Goal: Transaction & Acquisition: Purchase product/service

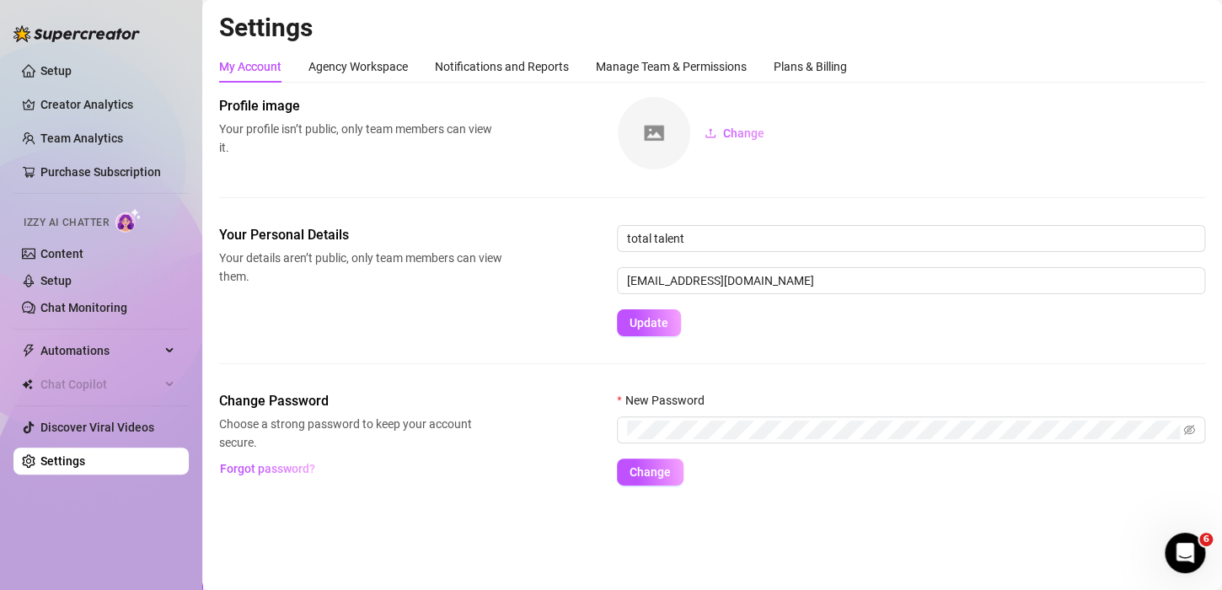
click at [84, 461] on link "Settings" at bounding box center [62, 460] width 45 height 13
click at [115, 425] on link "Discover Viral Videos" at bounding box center [97, 426] width 114 height 13
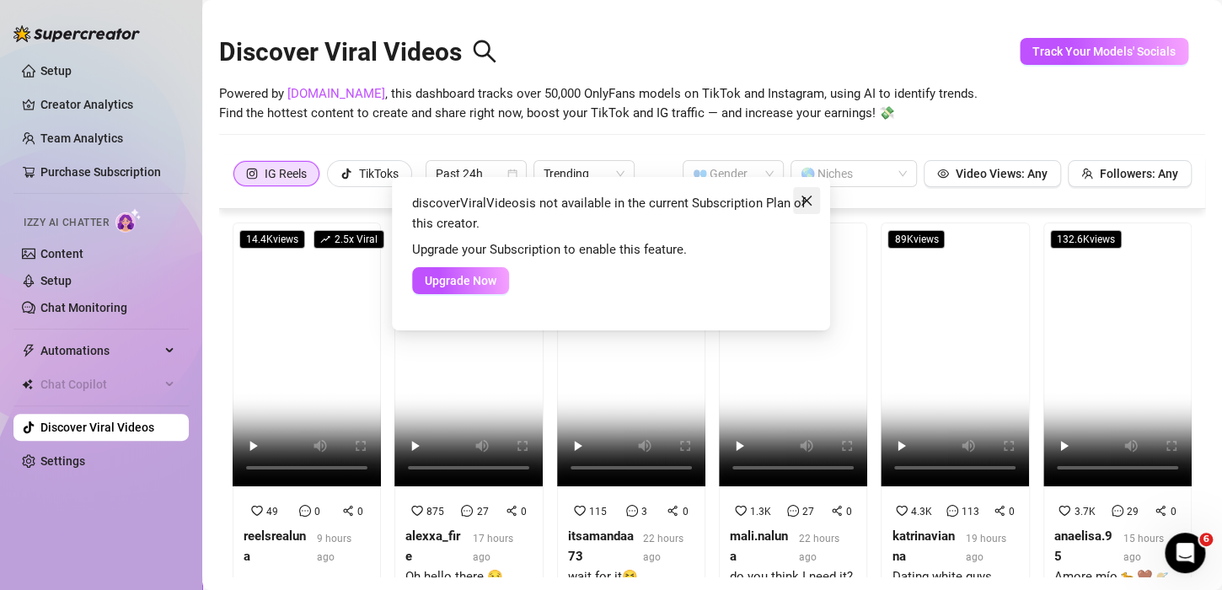
click at [804, 196] on icon "close" at bounding box center [806, 200] width 13 height 13
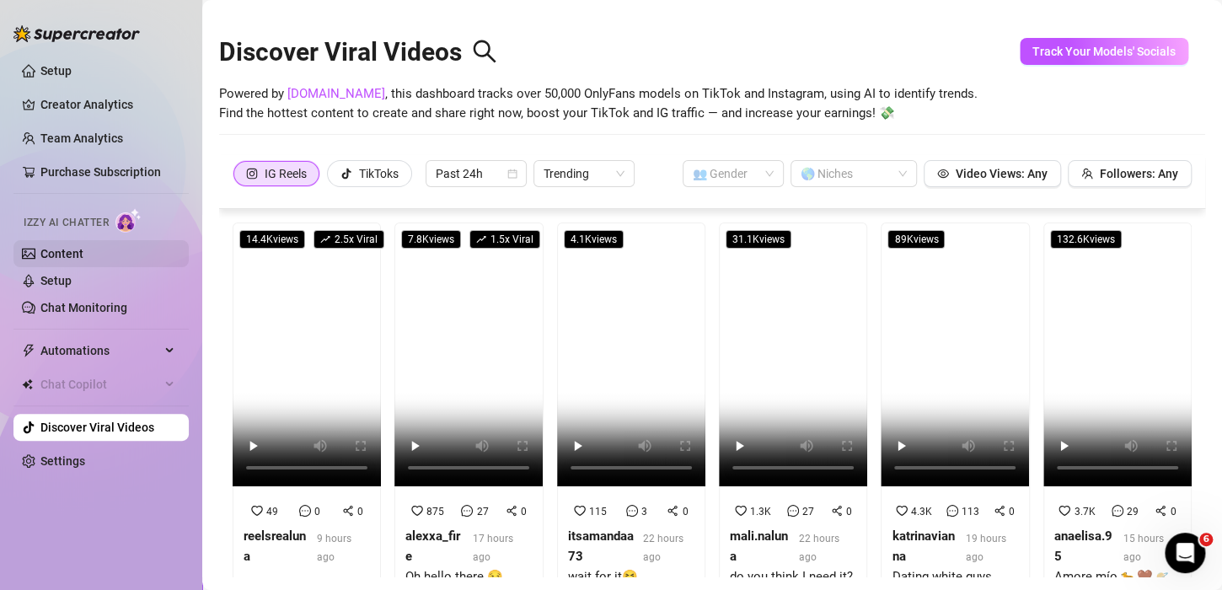
click at [83, 254] on link "Content" at bounding box center [61, 253] width 43 height 13
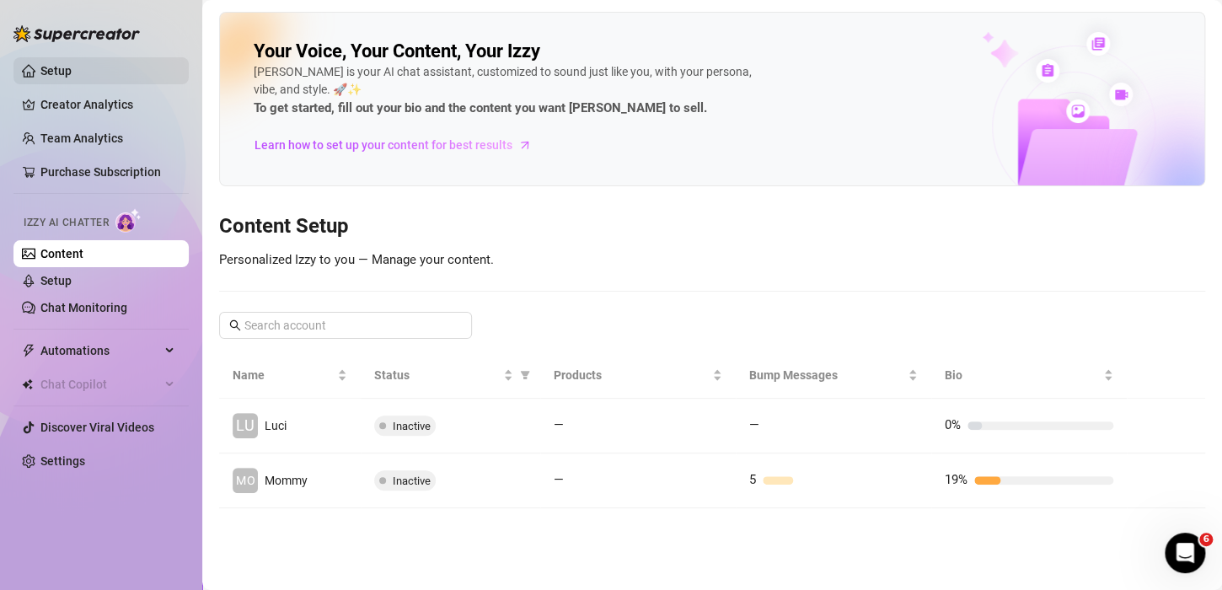
click at [62, 78] on link "Setup" at bounding box center [55, 70] width 31 height 13
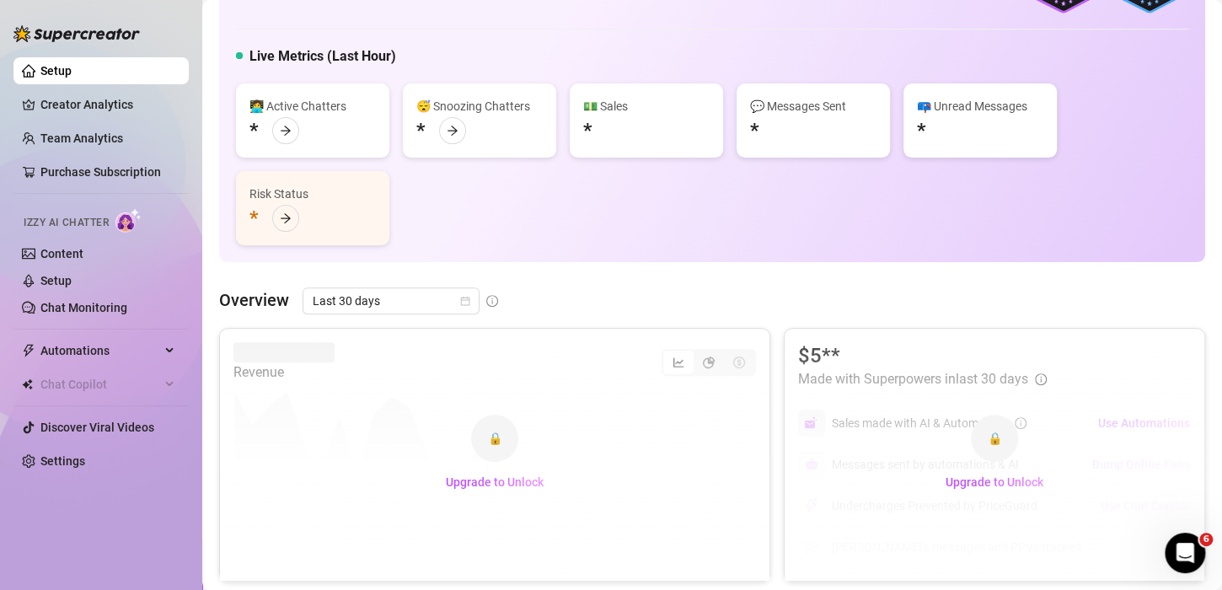
scroll to position [107, 0]
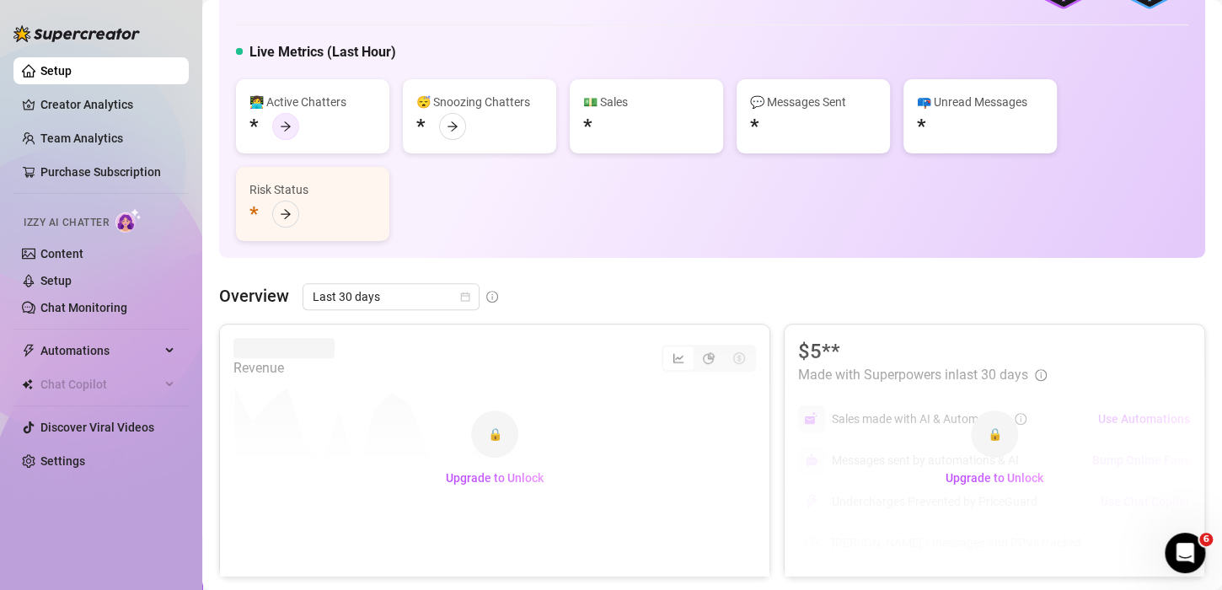
click at [285, 118] on div at bounding box center [285, 126] width 27 height 27
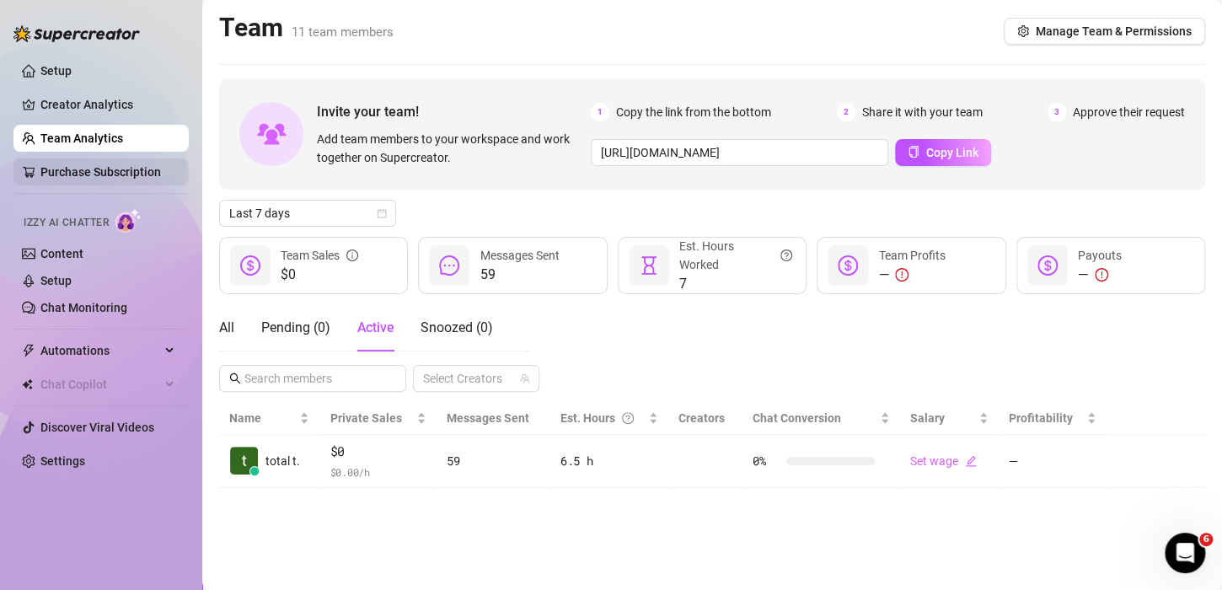
click at [87, 165] on link "Purchase Subscription" at bounding box center [100, 171] width 120 height 13
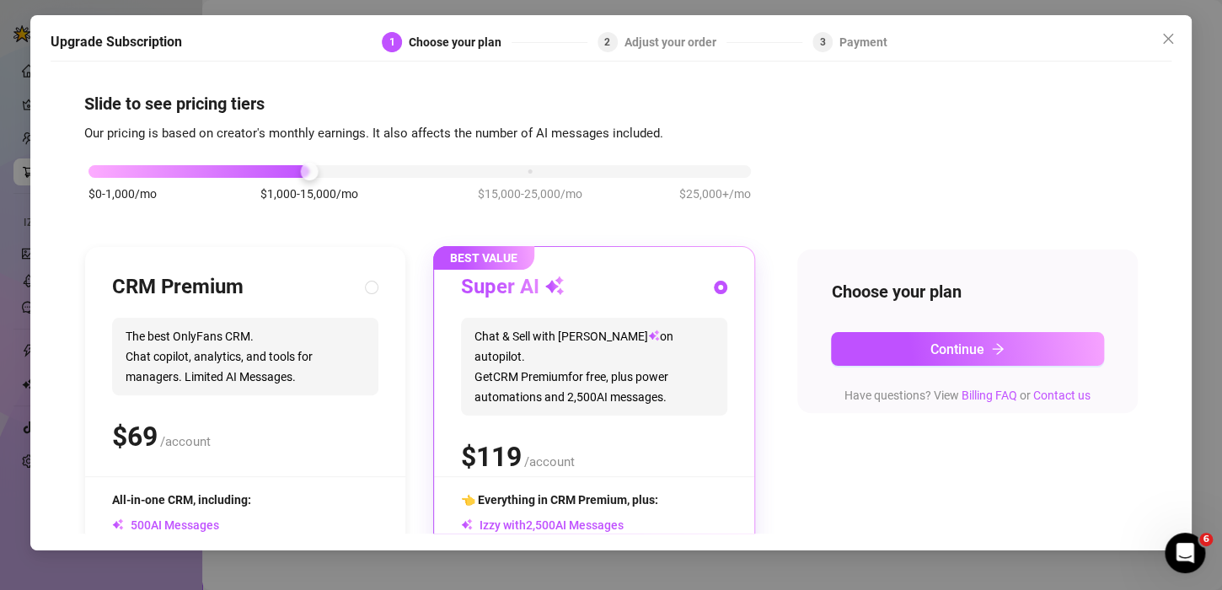
click at [306, 336] on span "The best OnlyFans CRM. Chat copilot, analytics, and tools for managers. Limited…" at bounding box center [245, 357] width 266 height 78
radio input "true"
radio input "false"
drag, startPoint x: 301, startPoint y: 222, endPoint x: 290, endPoint y: 221, distance: 11.0
click at [290, 221] on div "$0-1,000/mo $1,000-15,000/mo $15,000-25,000/mo $25,000+/mo" at bounding box center [419, 191] width 671 height 95
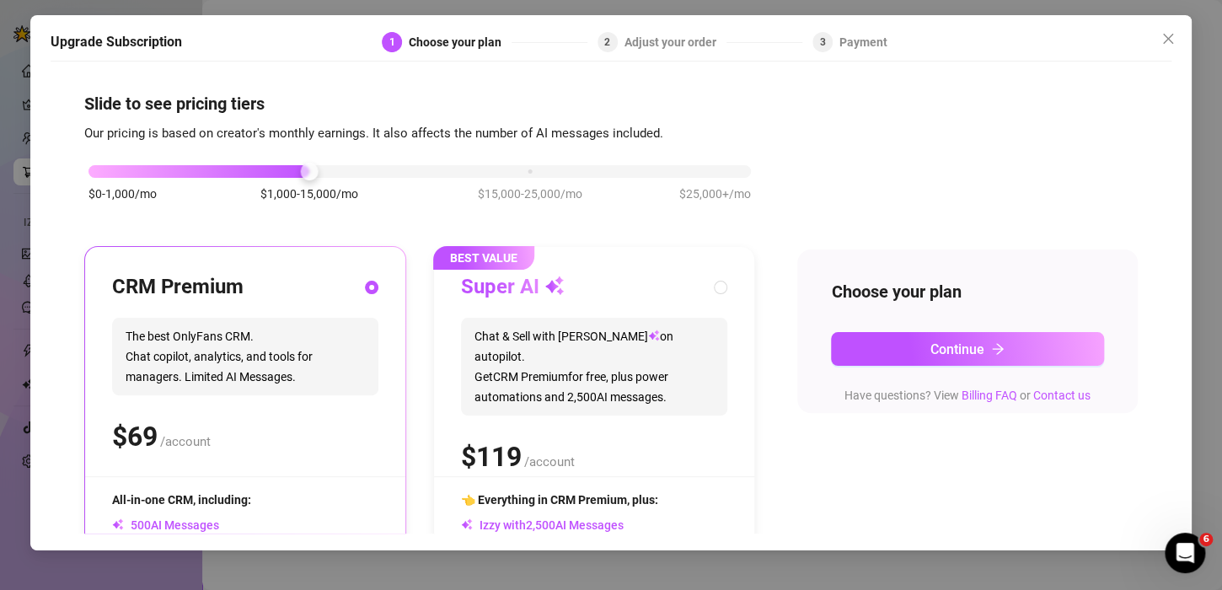
drag, startPoint x: 310, startPoint y: 180, endPoint x: 102, endPoint y: 209, distance: 210.1
click at [102, 209] on div "$0-1,000/mo $1,000-15,000/mo $15,000-25,000/mo $25,000+/mo" at bounding box center [419, 191] width 671 height 95
click at [124, 170] on div "$0-1,000/mo $1,000-15,000/mo $15,000-25,000/mo $25,000+/mo" at bounding box center [419, 167] width 662 height 10
click at [1161, 40] on icon "close" at bounding box center [1167, 38] width 13 height 13
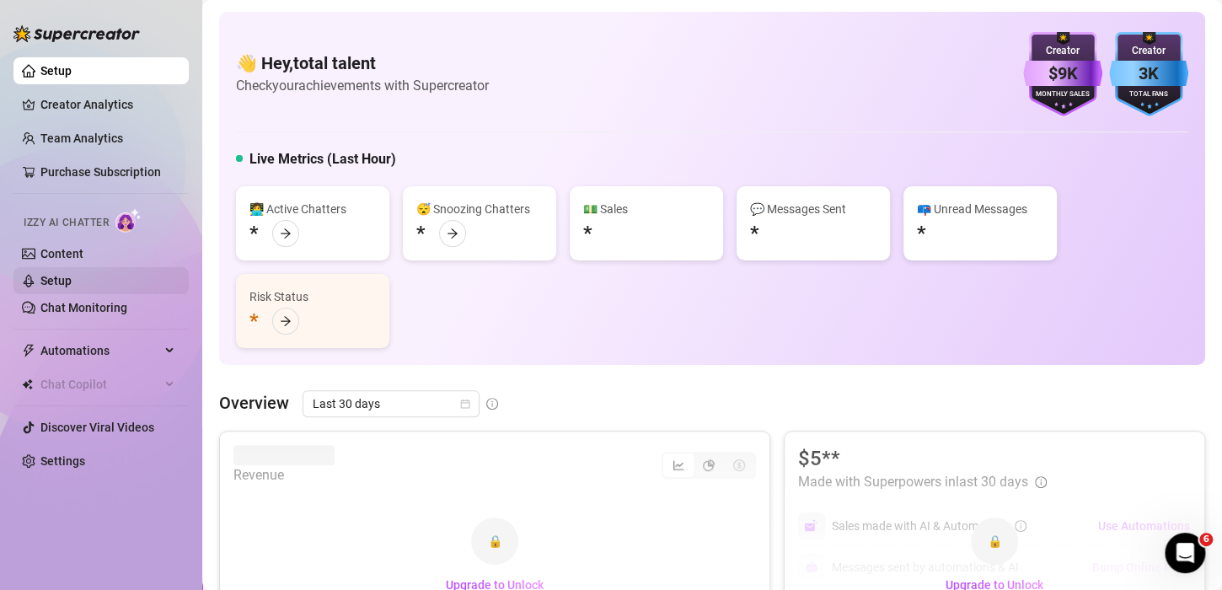
click at [72, 276] on link "Setup" at bounding box center [55, 280] width 31 height 13
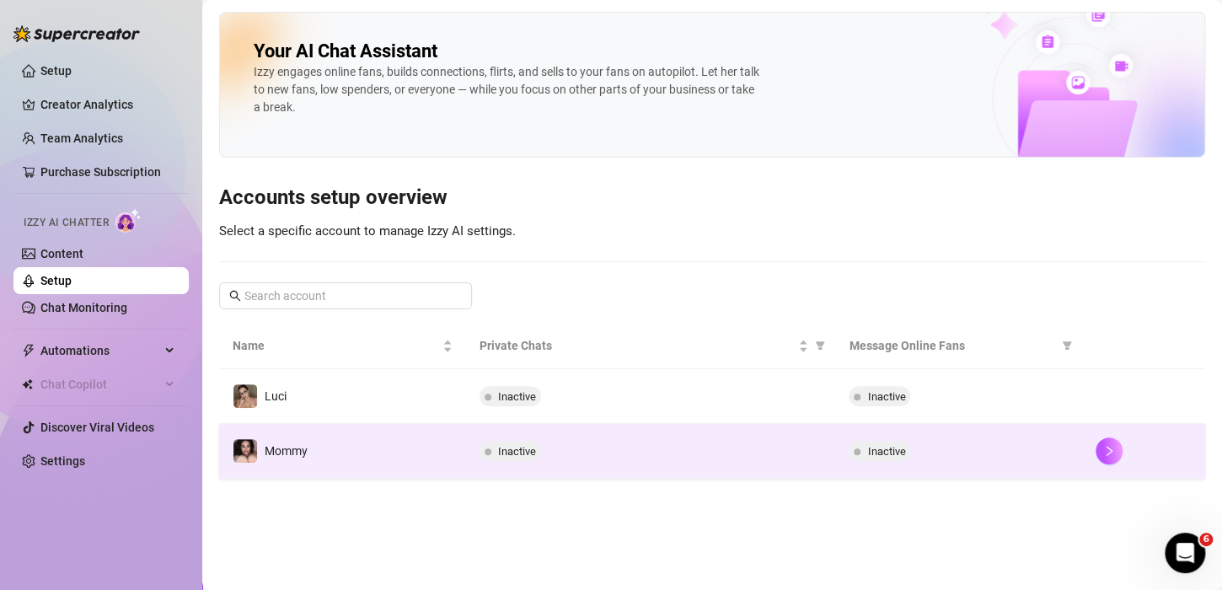
click at [494, 441] on span "Inactive" at bounding box center [510, 451] width 62 height 20
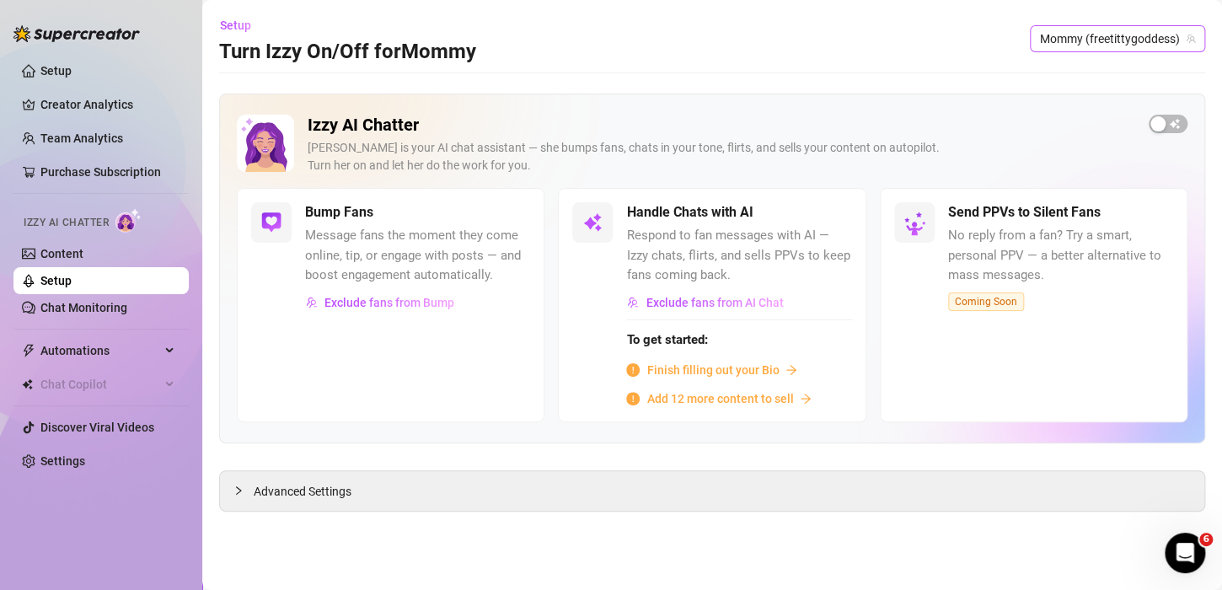
click at [1101, 42] on span "Mommy (freetittygoddess)" at bounding box center [1117, 38] width 155 height 25
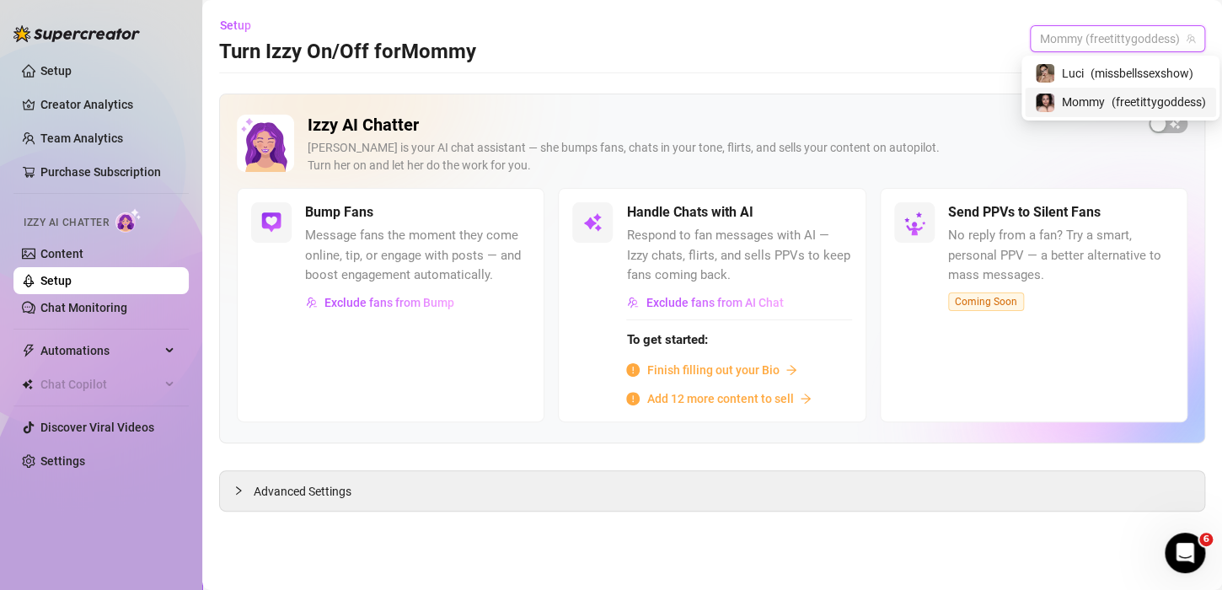
click at [1106, 89] on div "Mommy ( freetittygoddess )" at bounding box center [1119, 102] width 191 height 29
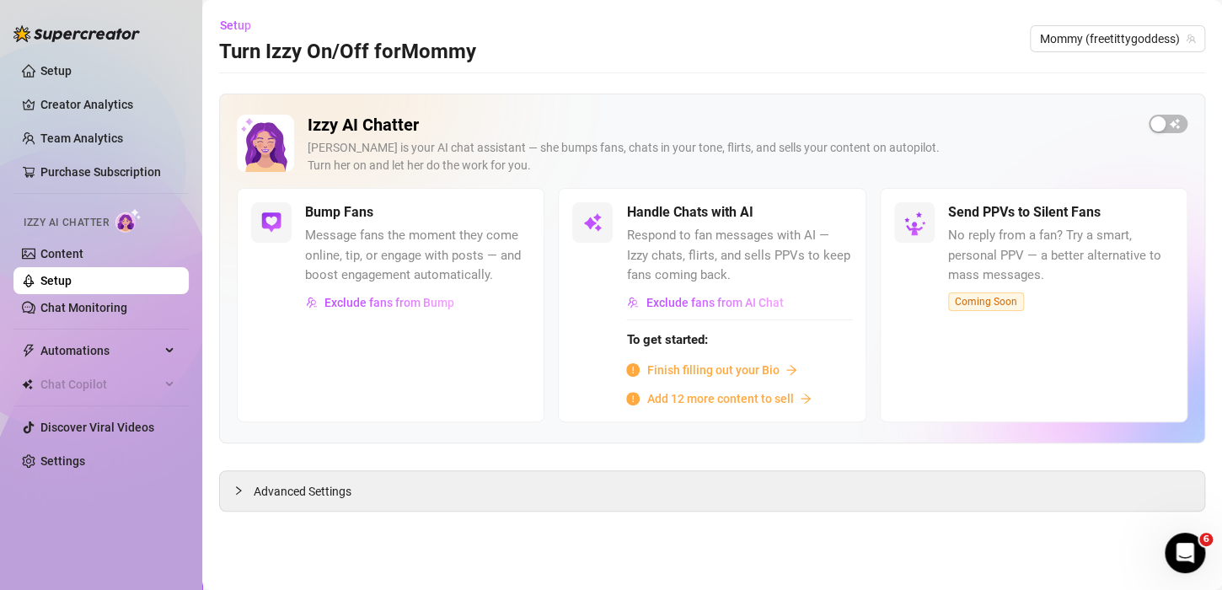
click at [872, 57] on div "Setup Turn Izzy On/Off for Mommy Mommy (freetittygoddess)" at bounding box center [712, 39] width 986 height 54
click at [242, 32] on span "Setup" at bounding box center [235, 25] width 31 height 13
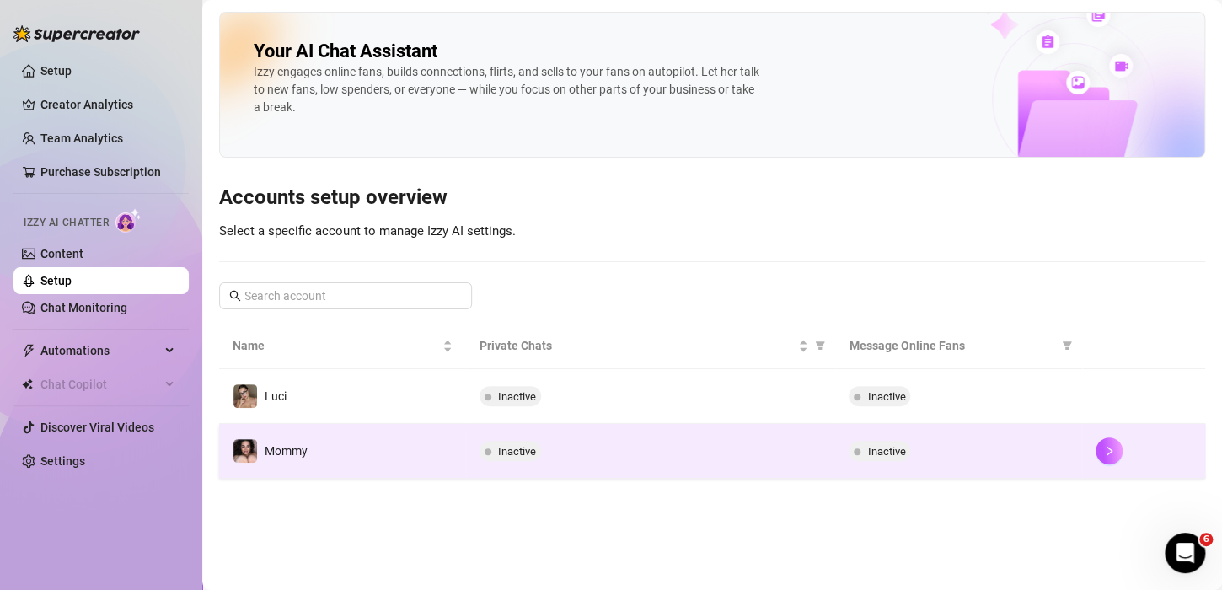
click at [377, 436] on td "Mommy" at bounding box center [342, 451] width 247 height 55
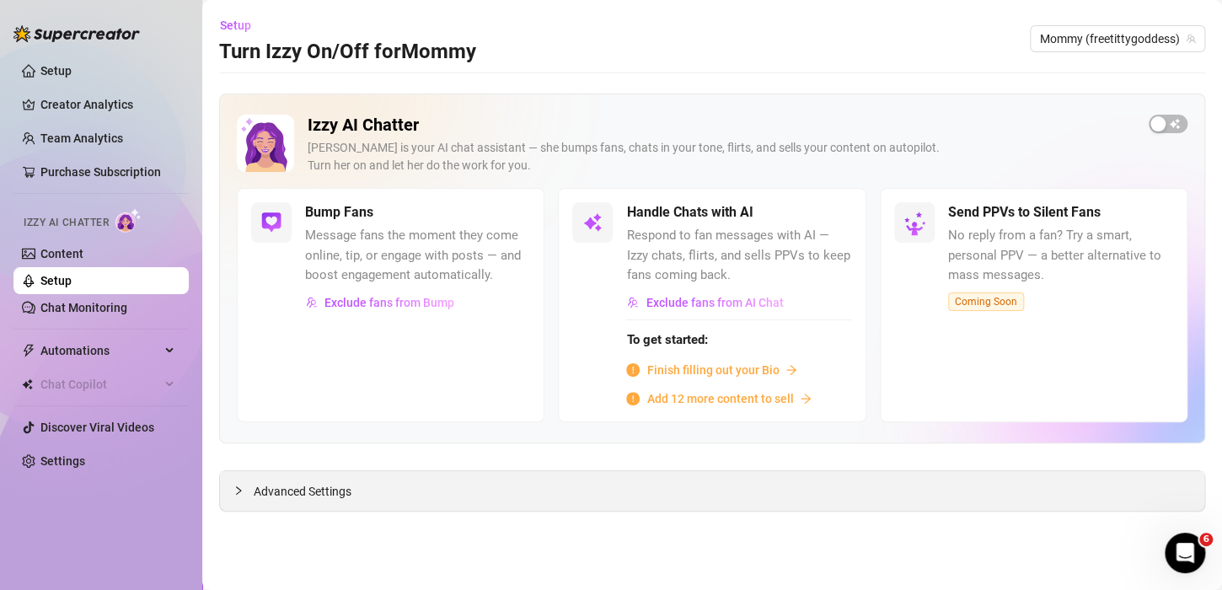
click at [388, 504] on div "Advanced Settings" at bounding box center [712, 491] width 984 height 40
click at [328, 490] on span "Advanced Settings" at bounding box center [303, 491] width 98 height 19
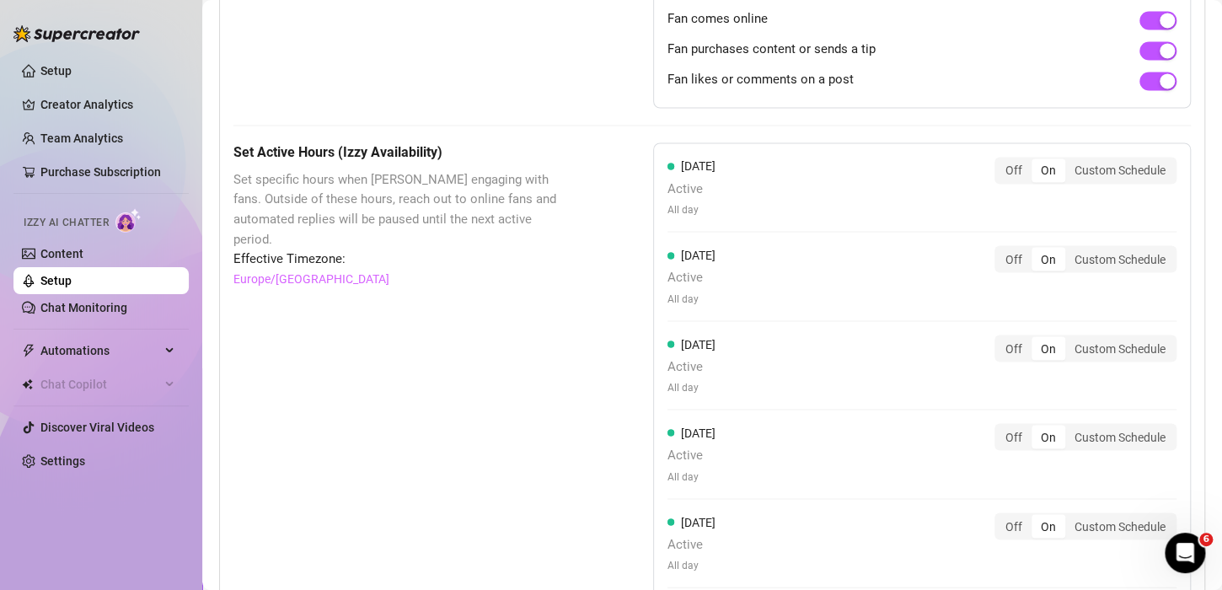
scroll to position [1351, 0]
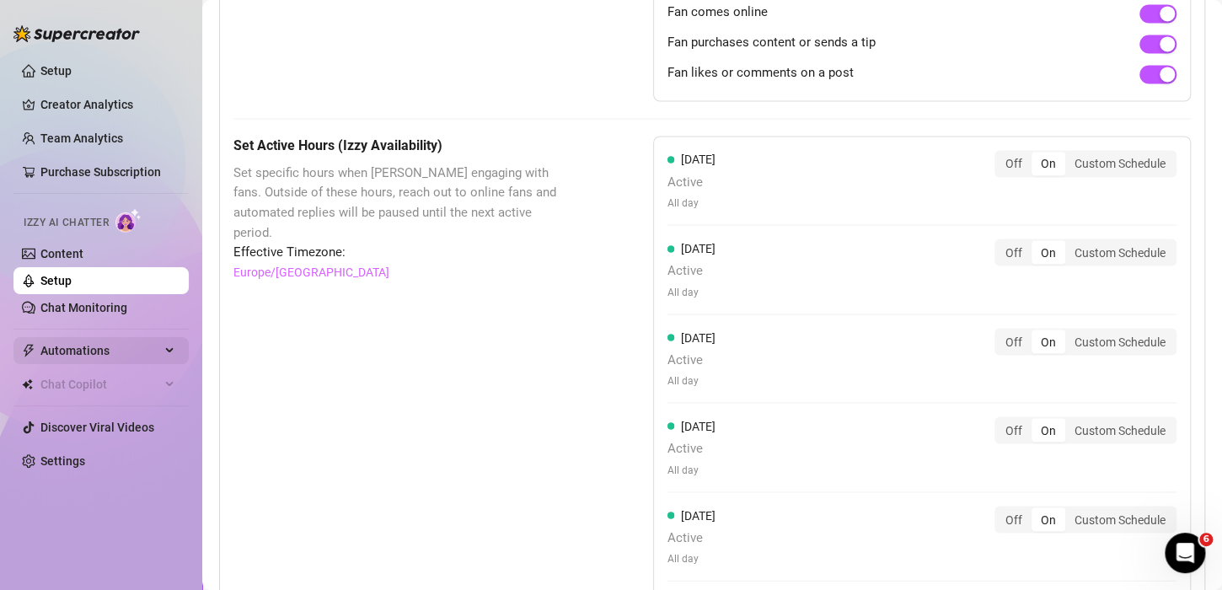
click at [84, 349] on span "Automations" at bounding box center [100, 350] width 120 height 27
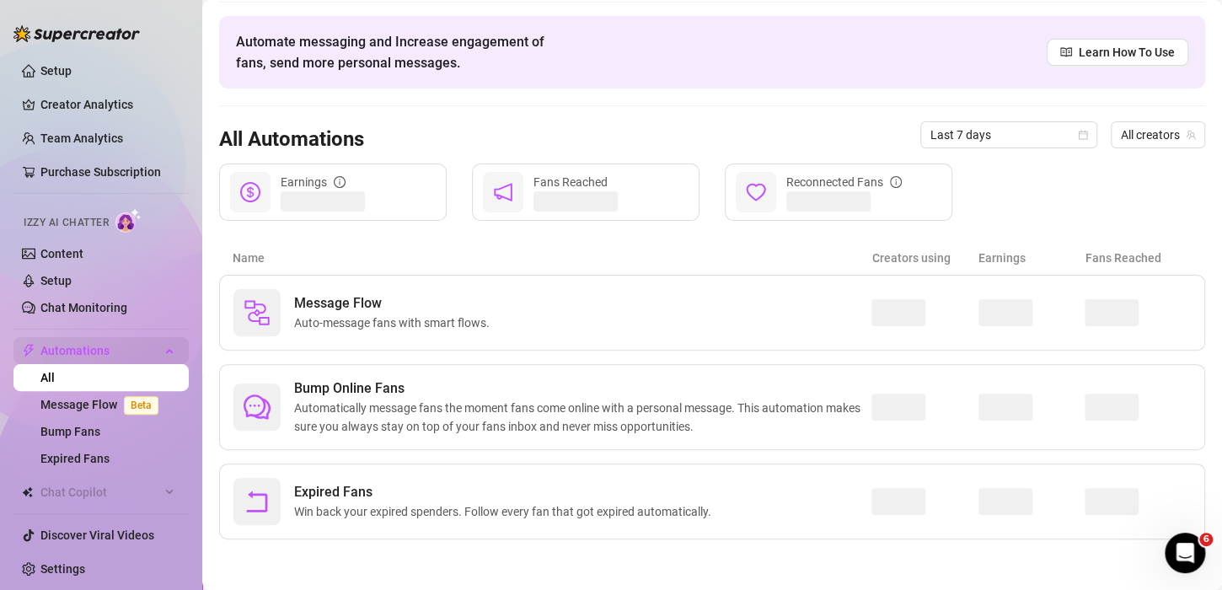
scroll to position [53, 0]
click at [80, 55] on ul "Setup Creator Analytics Team Analytics Purchase Subscription Izzy AI Chatter Co…" at bounding box center [100, 320] width 175 height 538
click at [72, 69] on link "Setup" at bounding box center [55, 70] width 31 height 13
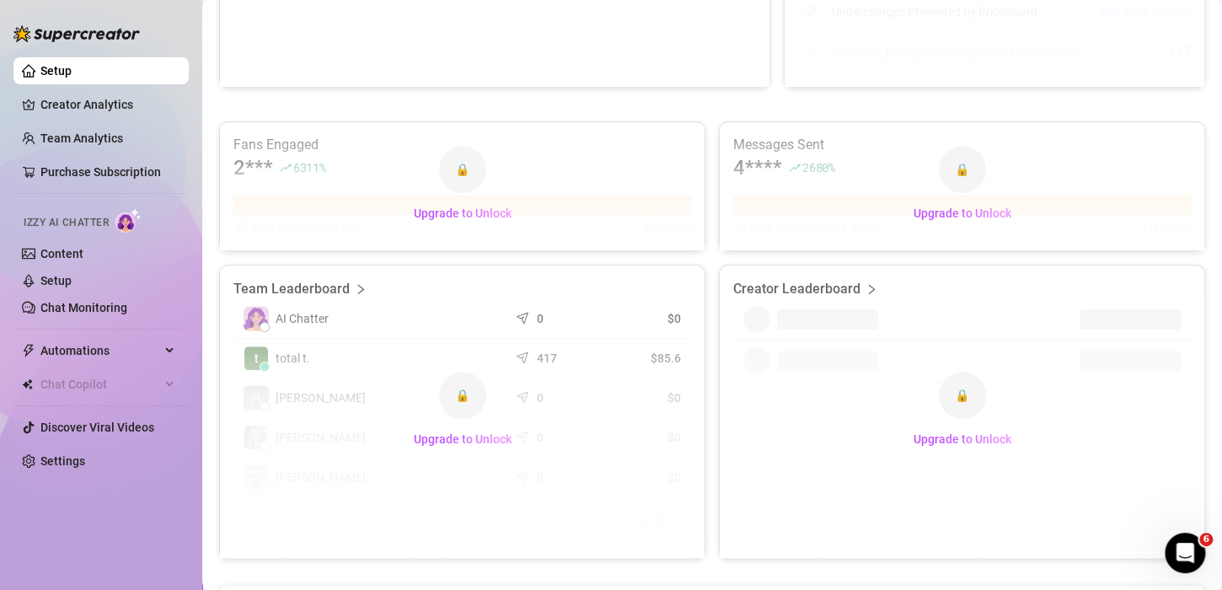
scroll to position [596, 0]
click at [451, 436] on span "Upgrade to Unlock" at bounding box center [463, 438] width 98 height 13
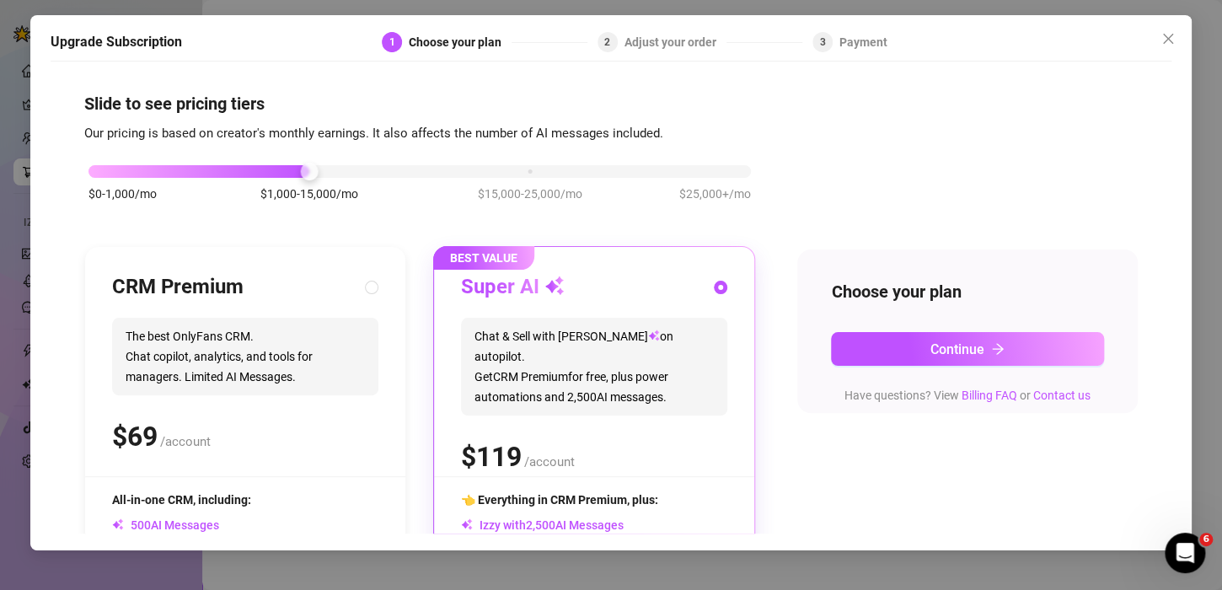
click at [304, 383] on span "The best OnlyFans CRM. Chat copilot, analytics, and tools for managers. Limited…" at bounding box center [245, 357] width 266 height 78
radio input "true"
radio input "false"
click at [928, 326] on div "Choose your plan Continue Have questions? View Billing FAQ or Contact us" at bounding box center [967, 331] width 340 height 164
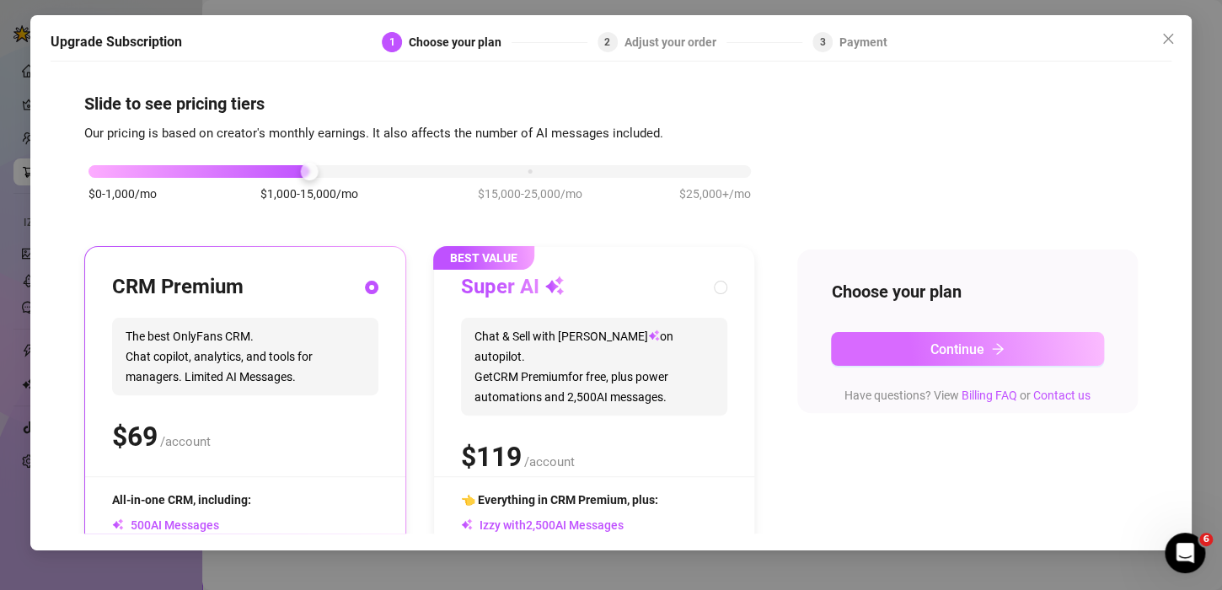
click at [923, 340] on button "Continue" at bounding box center [967, 349] width 273 height 34
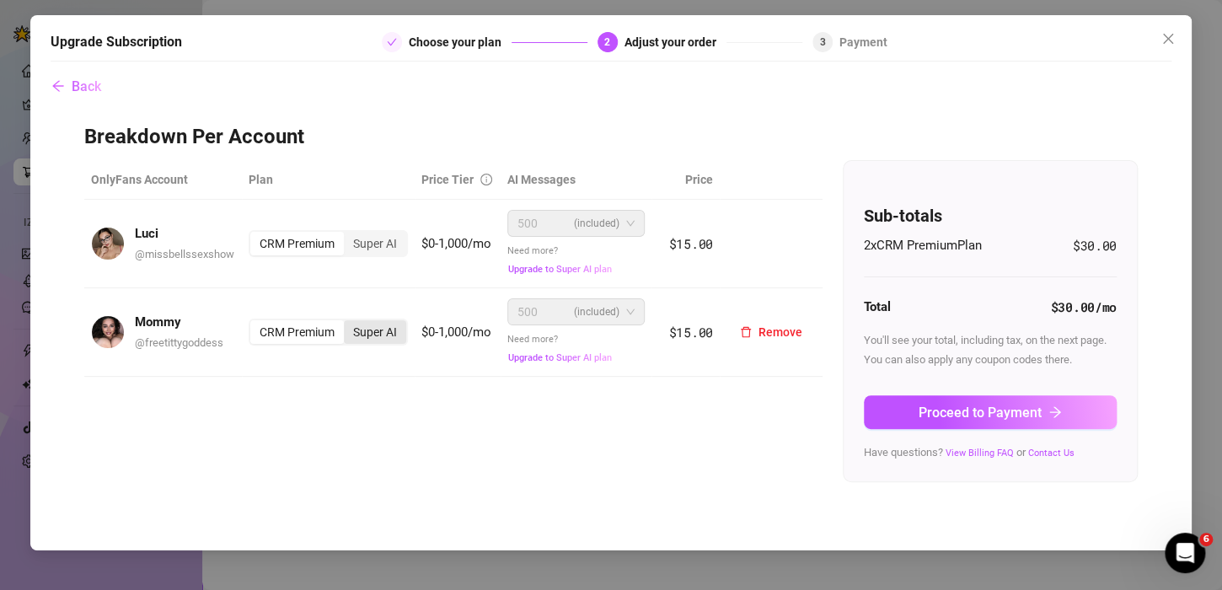
click at [388, 335] on div "Super AI" at bounding box center [375, 332] width 62 height 24
click at [348, 323] on input "Super AI" at bounding box center [348, 323] width 0 height 0
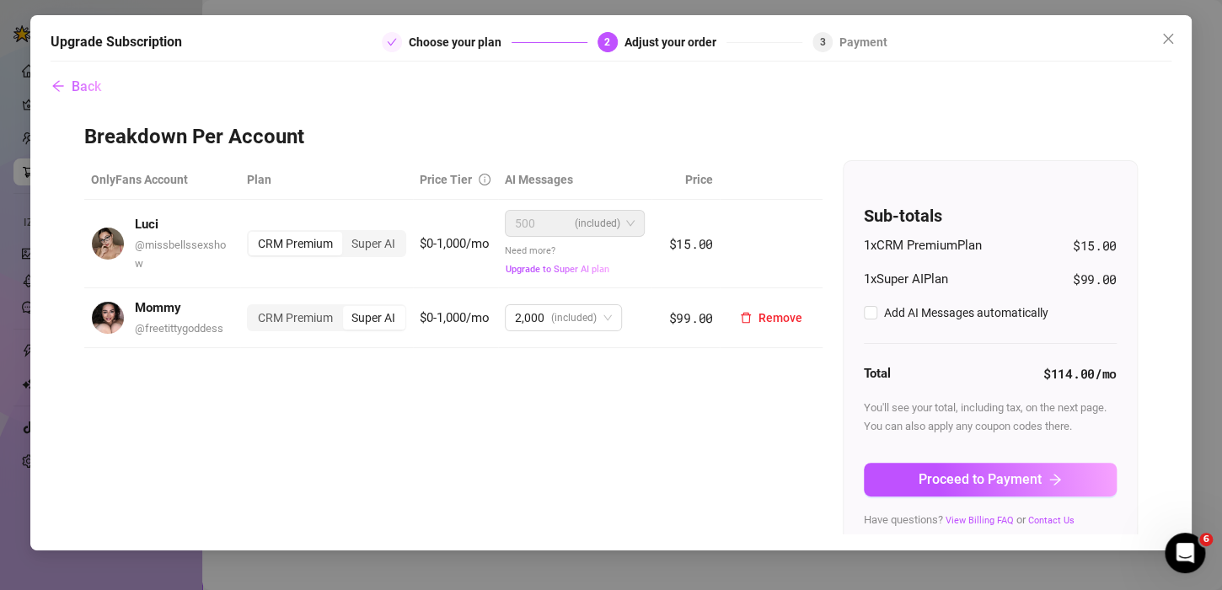
checkbox input "true"
click at [285, 329] on div "CRM Premium" at bounding box center [296, 318] width 94 height 24
click at [253, 308] on input "CRM Premium" at bounding box center [253, 308] width 0 height 0
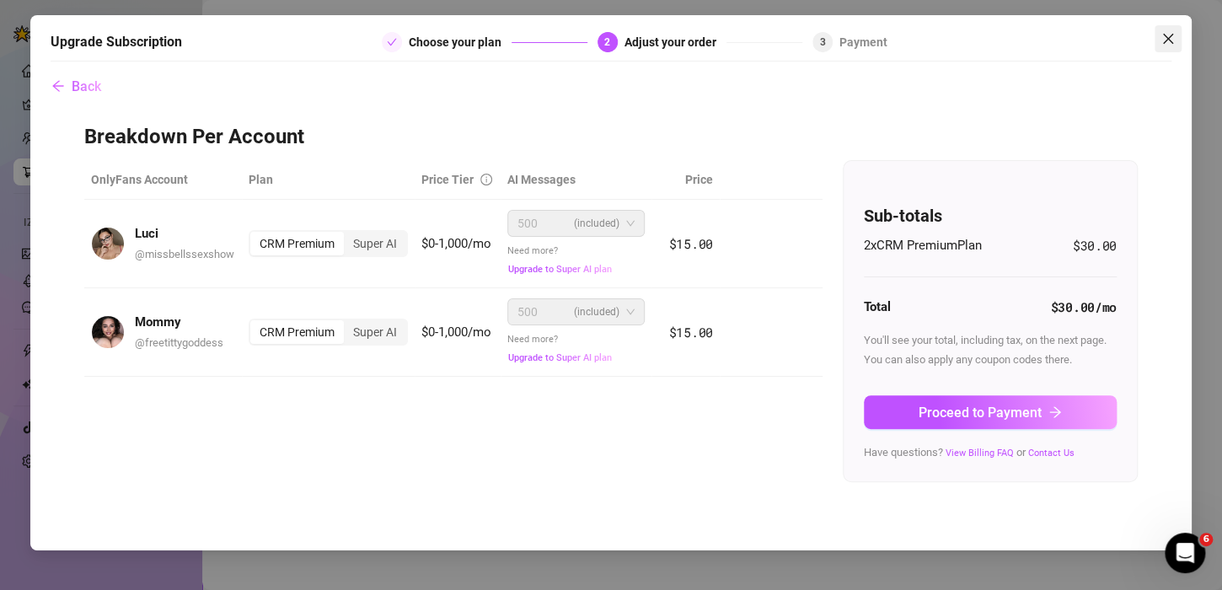
click at [1163, 37] on icon "close" at bounding box center [1167, 38] width 13 height 13
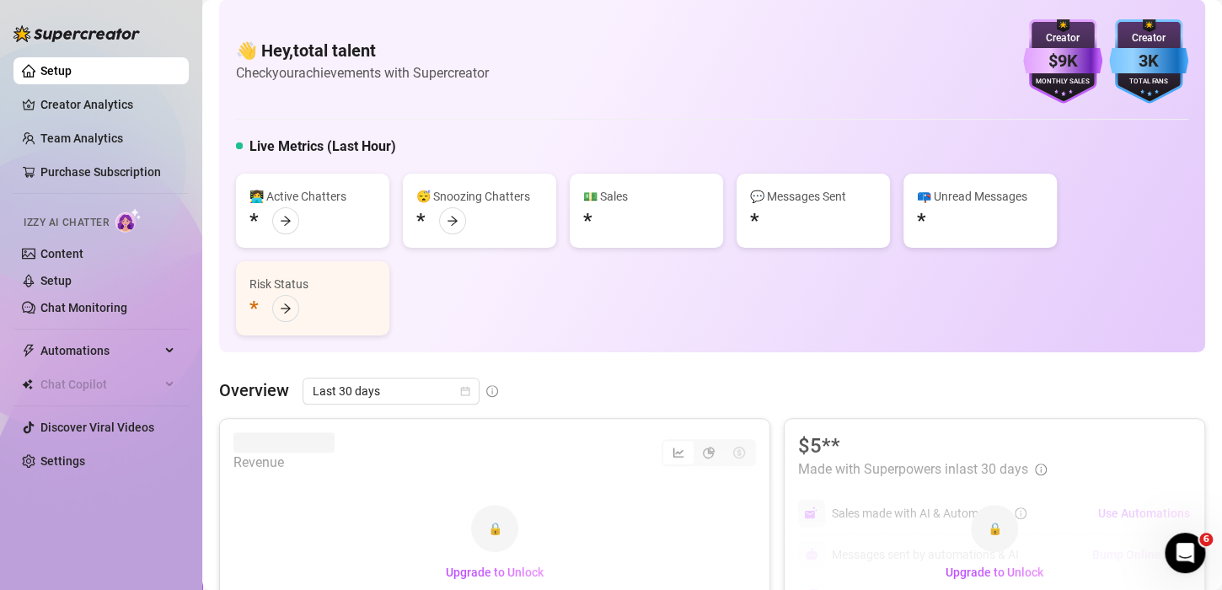
scroll to position [17, 0]
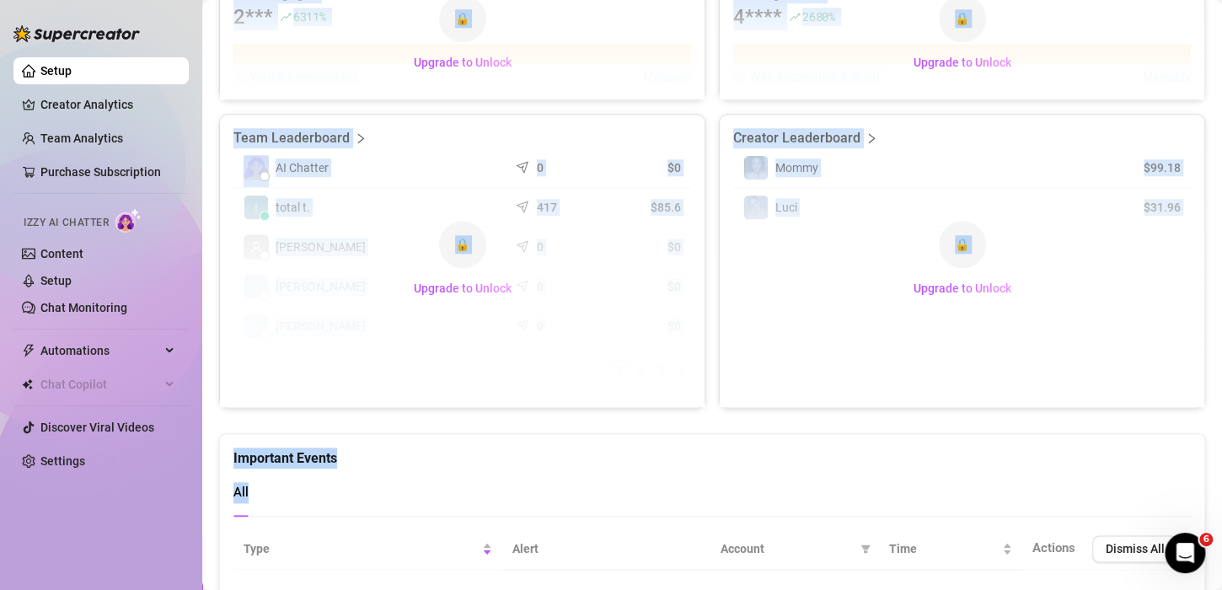
scroll to position [915, 0]
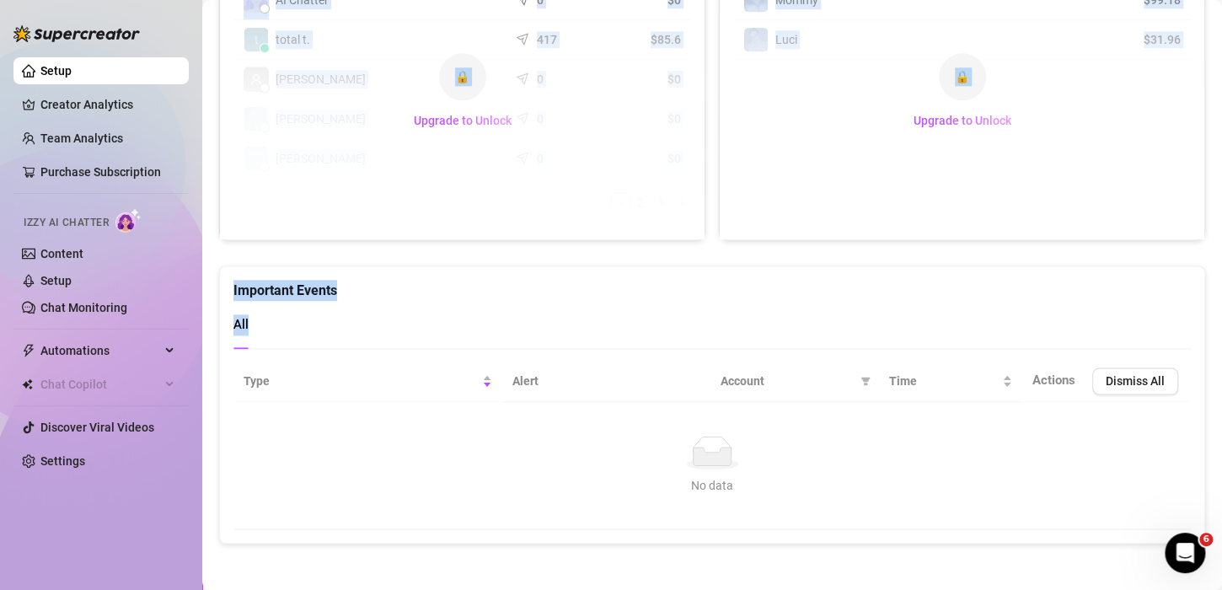
drag, startPoint x: 819, startPoint y: 359, endPoint x: 757, endPoint y: 506, distance: 159.0
click at [757, 506] on td "No data No data" at bounding box center [711, 465] width 957 height 127
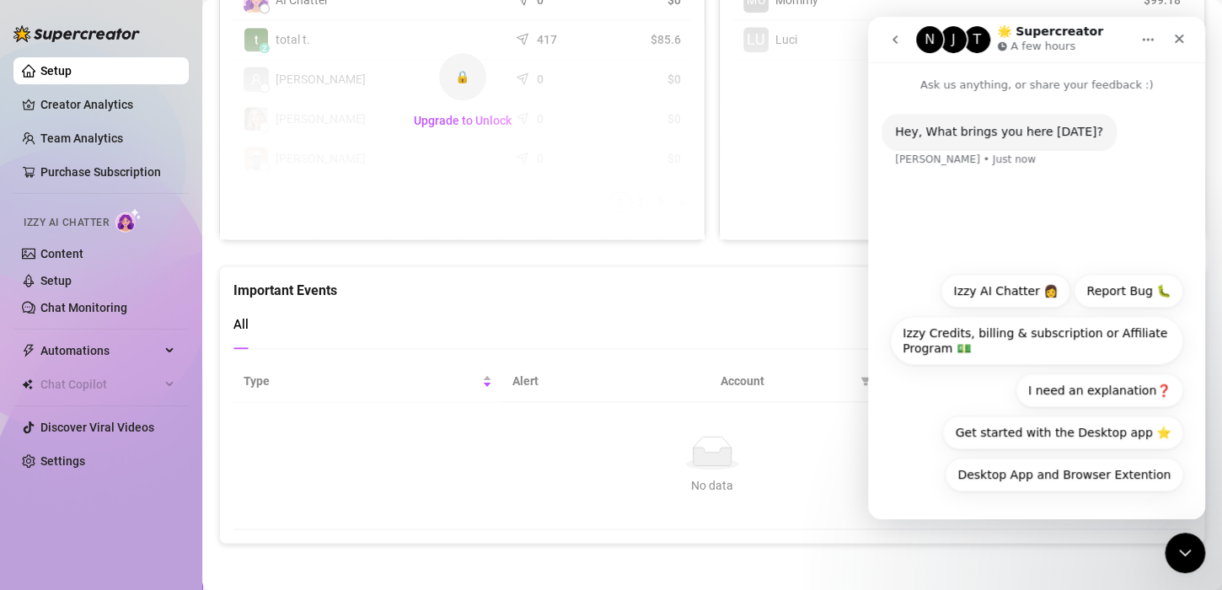
scroll to position [0, 0]
click at [436, 120] on span "Upgrade to Unlock" at bounding box center [463, 120] width 98 height 13
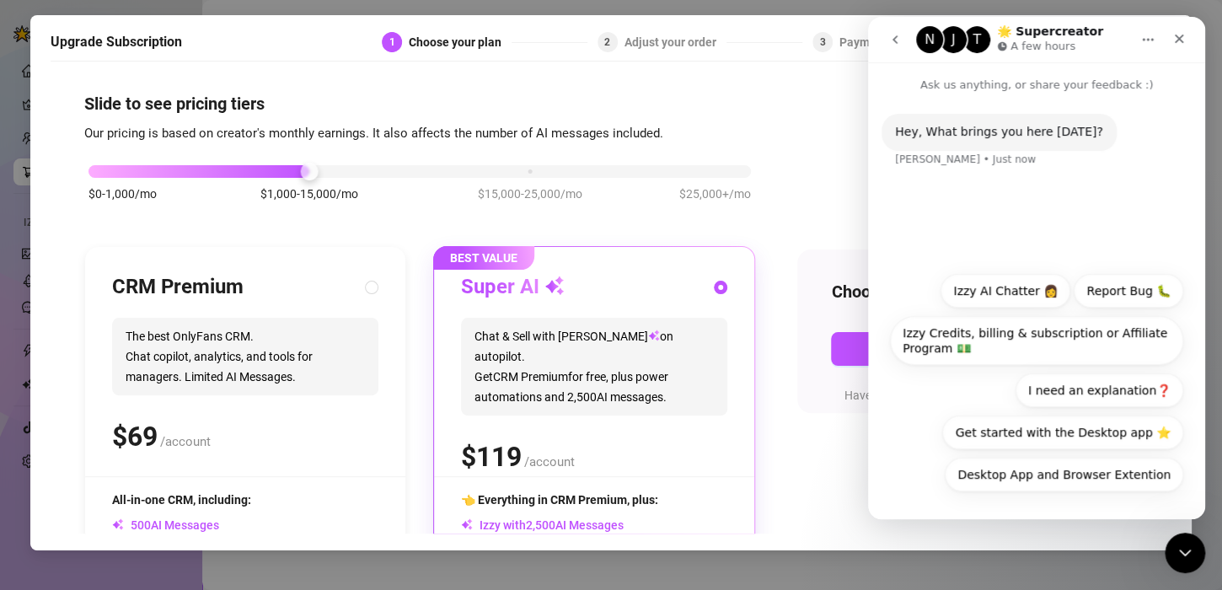
click at [1096, 24] on div "N J T 🌟 Supercreator A few hours" at bounding box center [1036, 40] width 315 height 32
click at [1175, 41] on icon "Close" at bounding box center [1178, 39] width 9 height 9
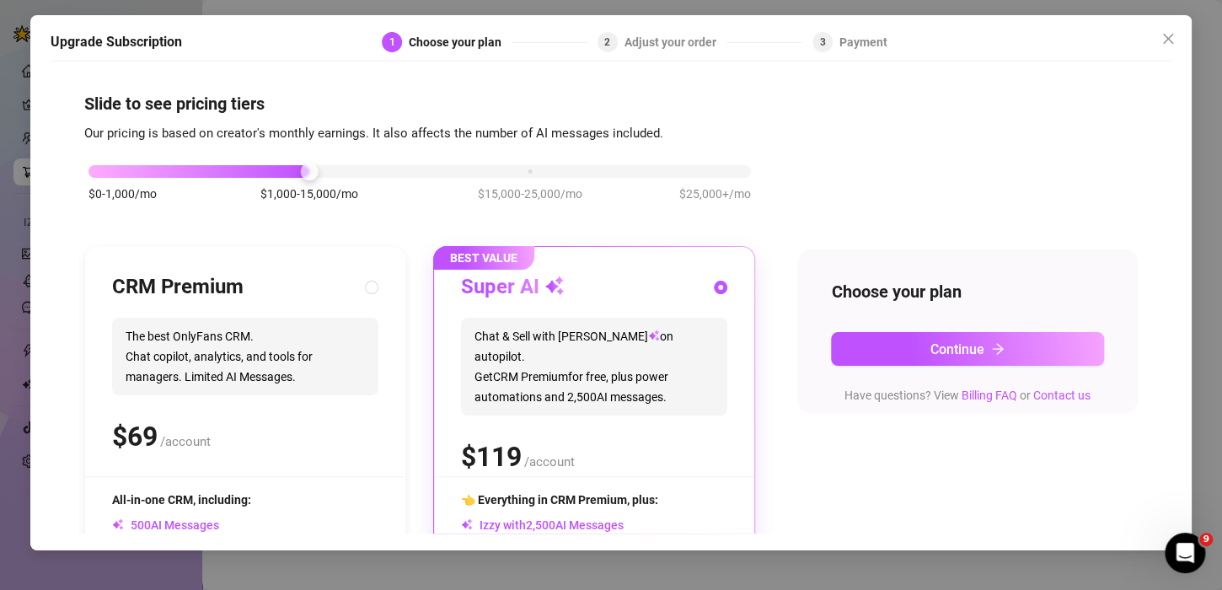
click at [1175, 41] on span "Close" at bounding box center [1167, 38] width 27 height 13
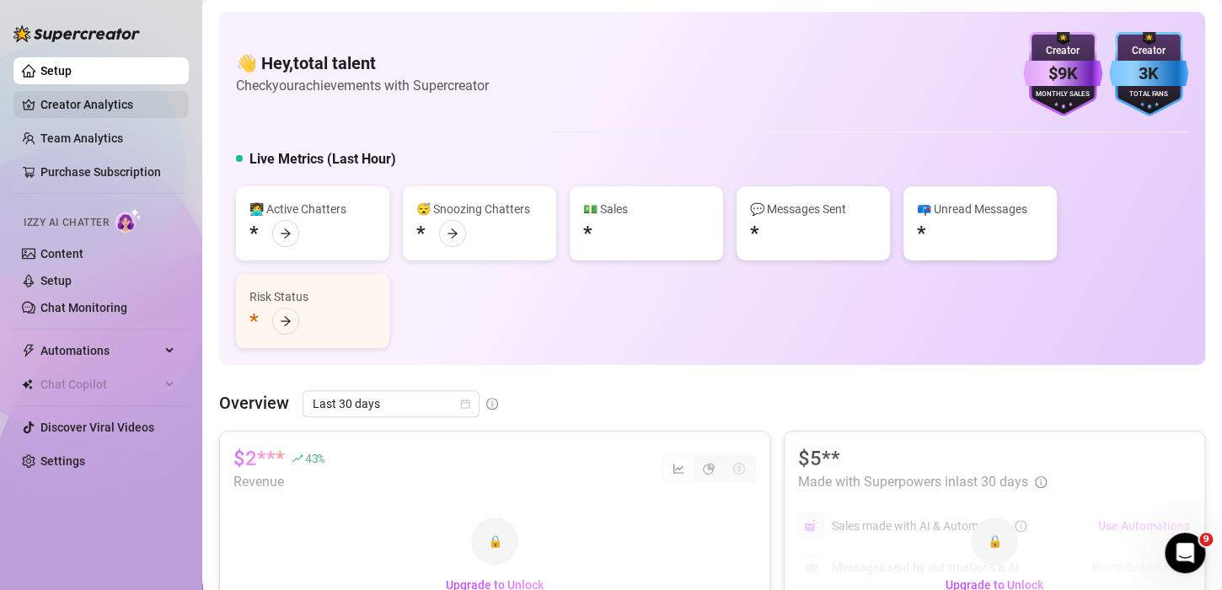
click at [56, 111] on link "Creator Analytics" at bounding box center [107, 104] width 135 height 27
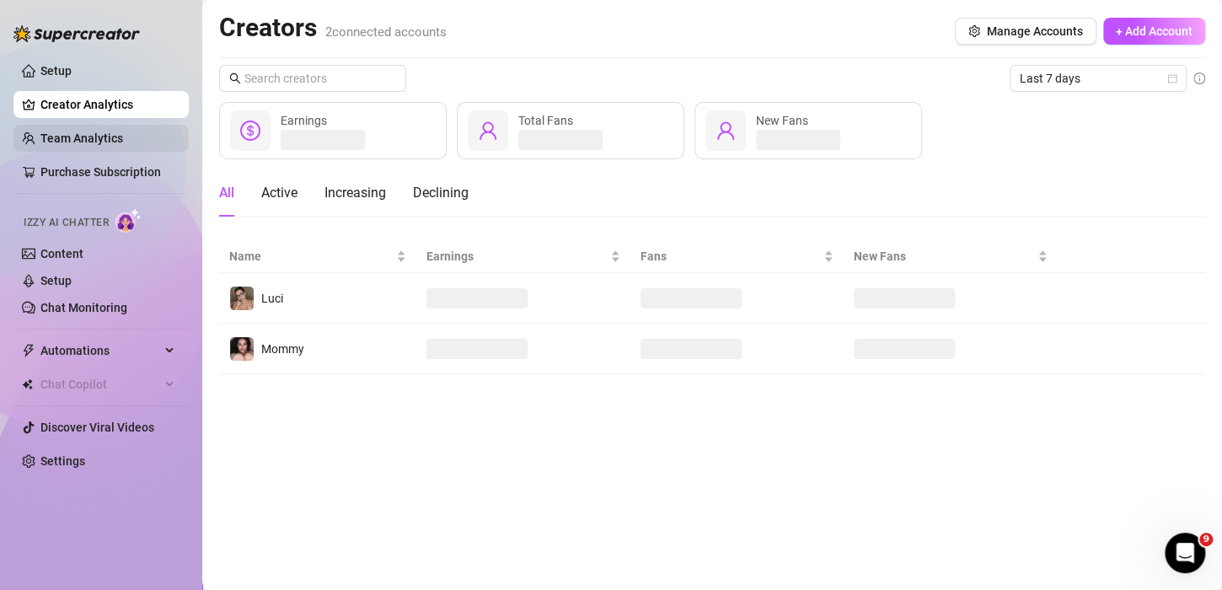
click at [67, 145] on link "Team Analytics" at bounding box center [81, 137] width 83 height 13
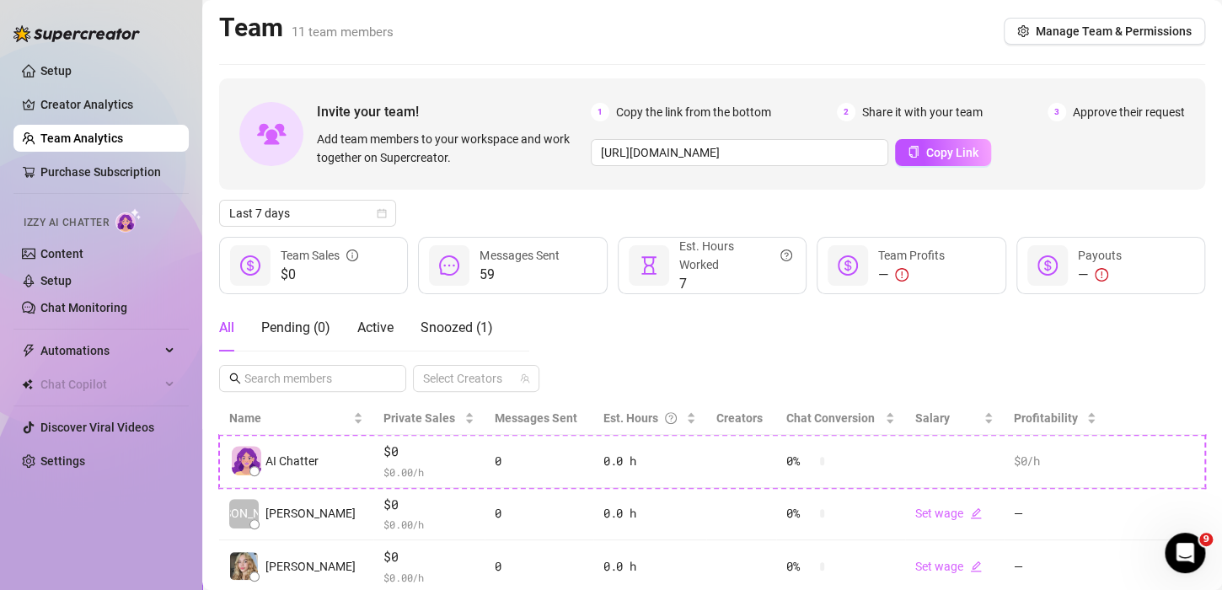
click at [88, 200] on ul "Setup Creator Analytics Team Analytics Purchase Subscription Izzy AI Chatter Co…" at bounding box center [100, 266] width 175 height 431
click at [88, 169] on link "Purchase Subscription" at bounding box center [100, 171] width 120 height 13
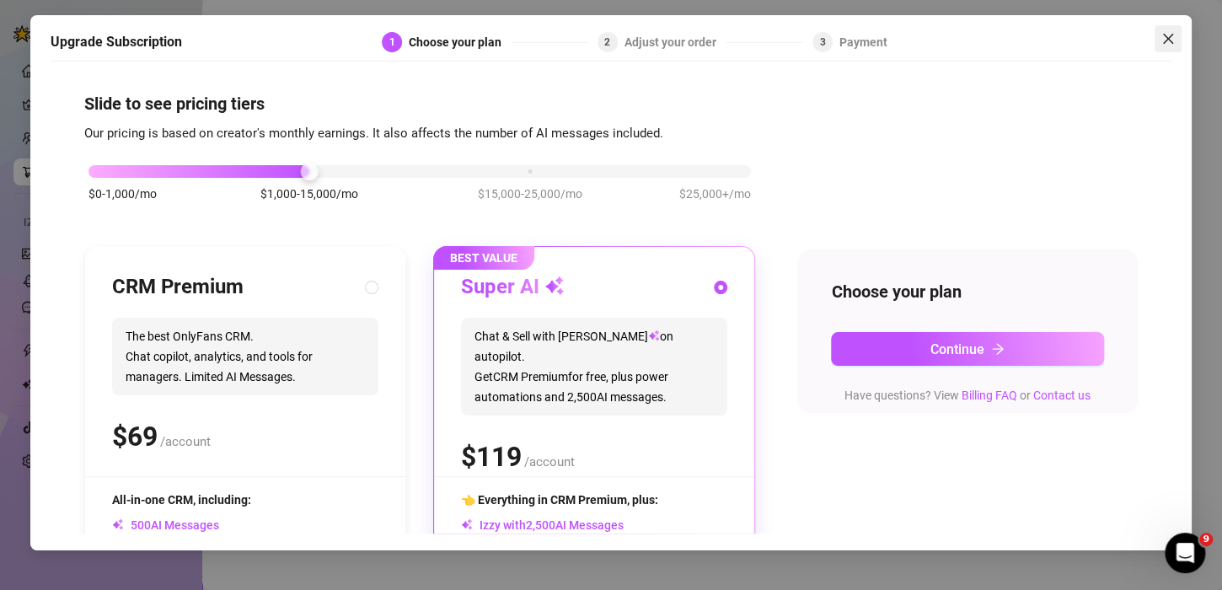
click at [1168, 42] on icon "close" at bounding box center [1167, 38] width 13 height 13
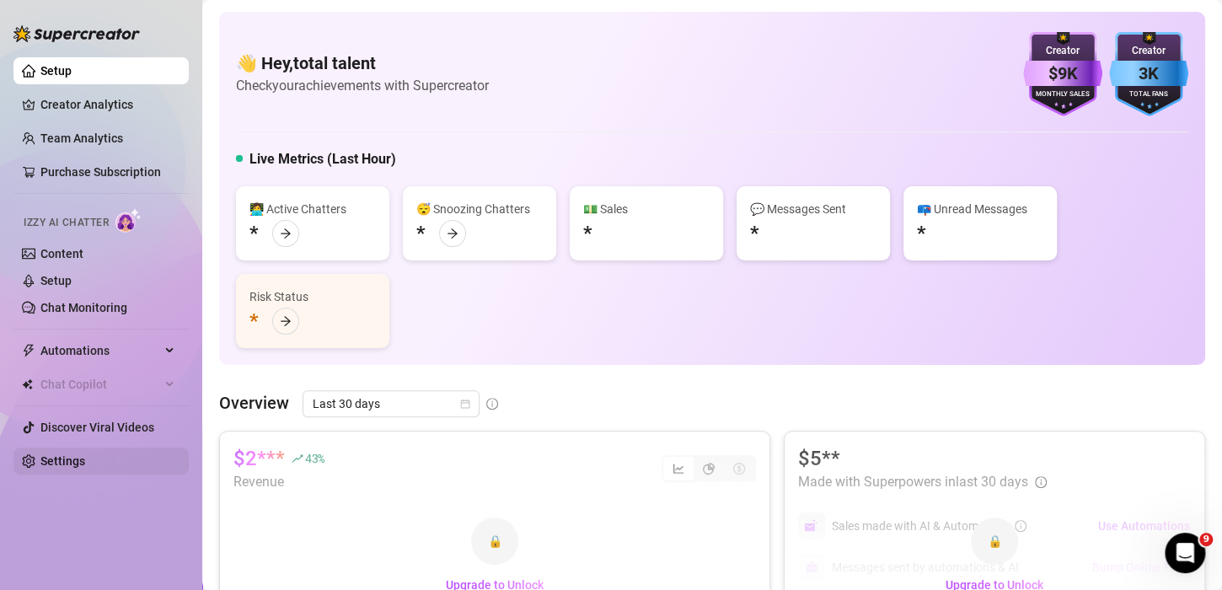
click at [71, 454] on link "Settings" at bounding box center [62, 460] width 45 height 13
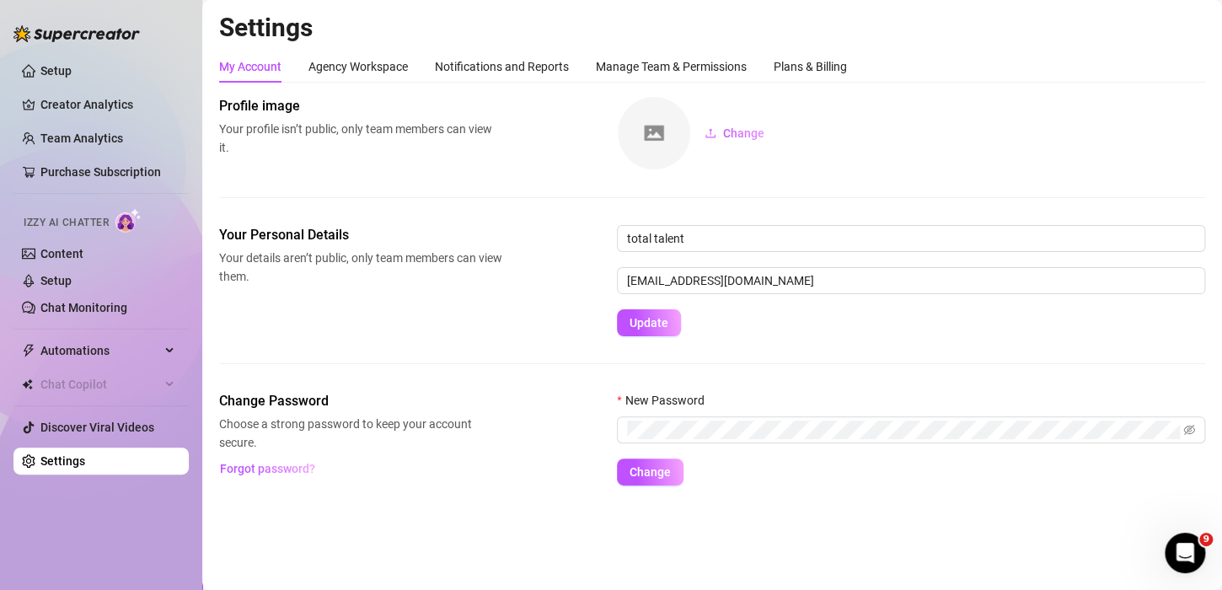
click at [781, 46] on div "Settings My Account Agency Workspace Notifications and Reports Manage Team & Pe…" at bounding box center [712, 259] width 986 height 494
click at [789, 59] on div "Plans & Billing" at bounding box center [809, 66] width 73 height 19
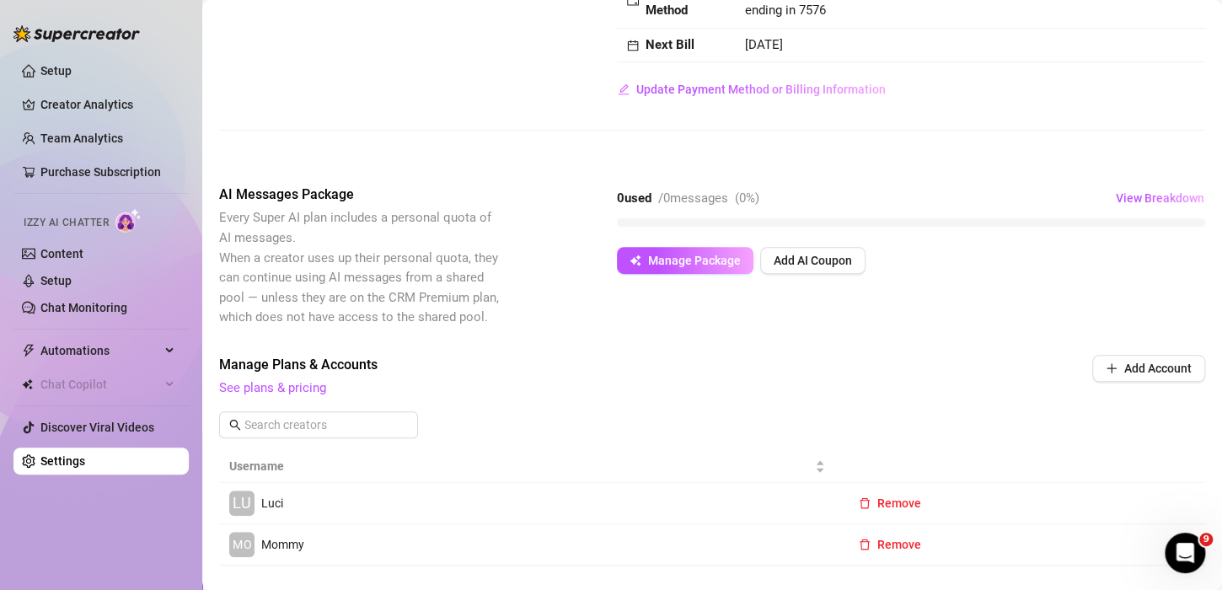
scroll to position [209, 0]
click at [655, 268] on span "Manage Package" at bounding box center [694, 260] width 93 height 13
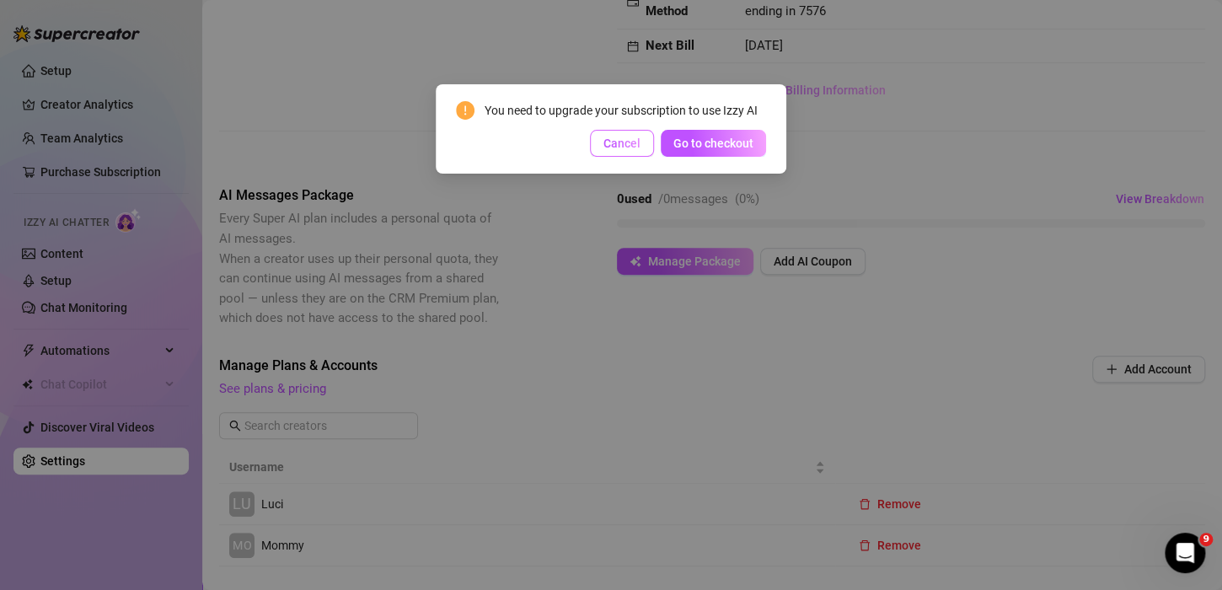
click at [623, 136] on span "Cancel" at bounding box center [621, 142] width 37 height 13
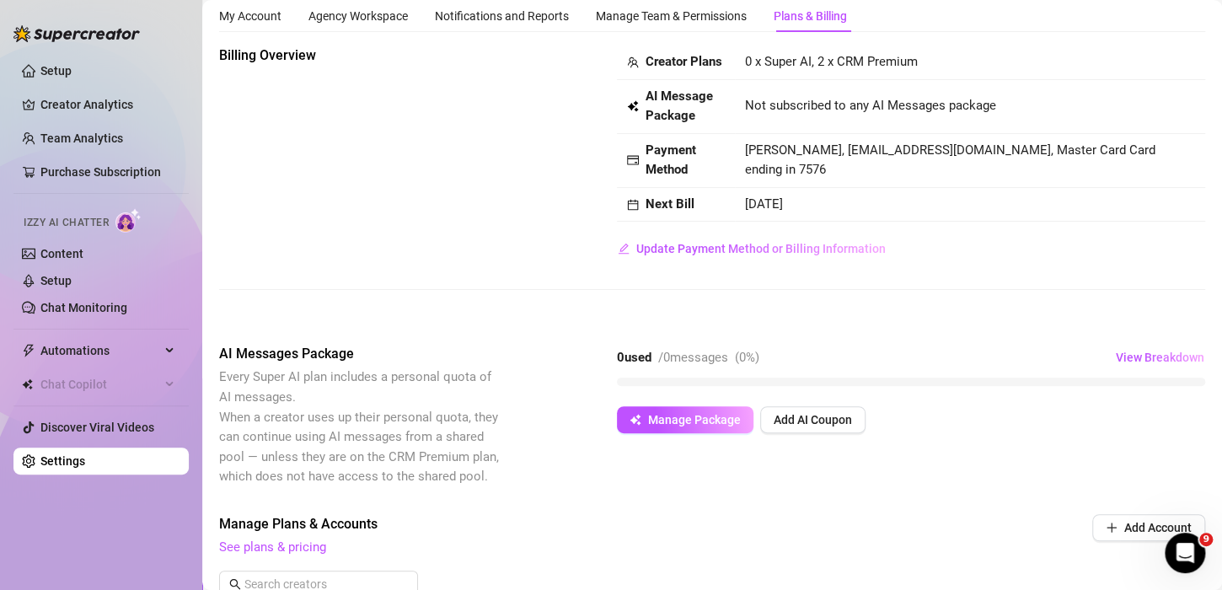
scroll to position [30, 0]
